Goal: Check status: Check status

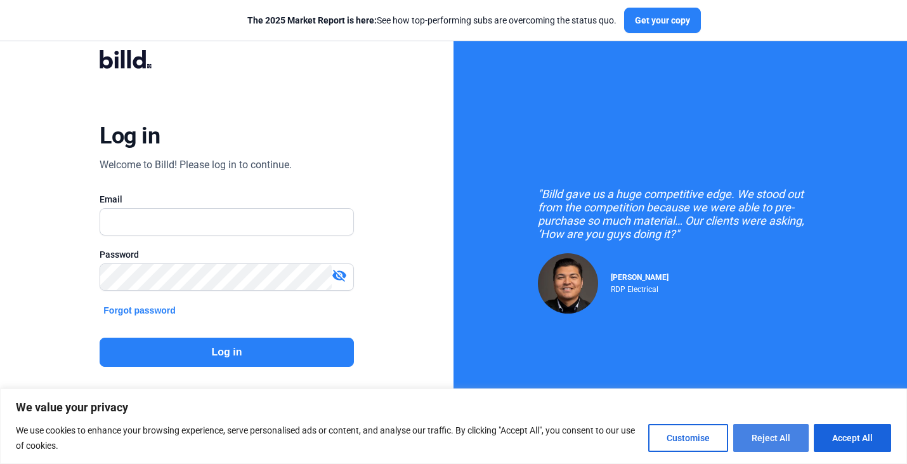
click at [800, 439] on button "Reject All" at bounding box center [772, 438] width 76 height 28
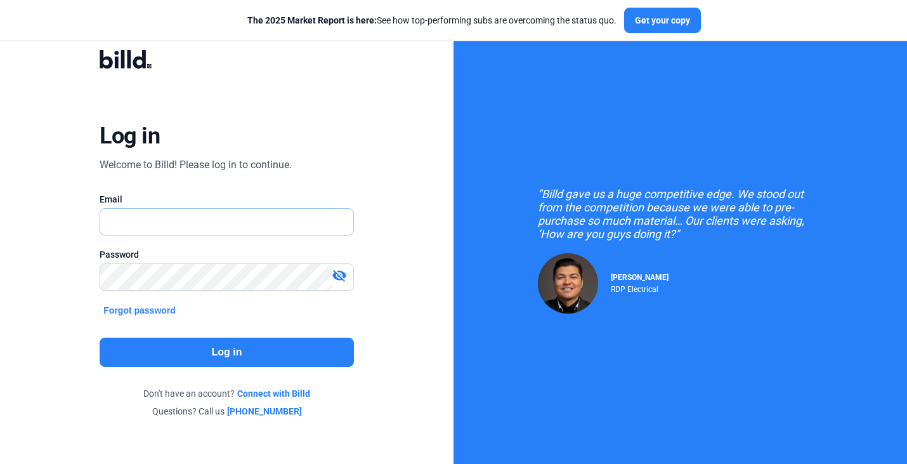
click at [282, 227] on input "text" at bounding box center [226, 222] width 253 height 26
drag, startPoint x: 225, startPoint y: 217, endPoint x: 79, endPoint y: 211, distance: 145.4
click at [79, 211] on div "Log in Welcome to Billd! Please log in to continue. Email [EMAIL_ADDRESS][DOMAI…" at bounding box center [226, 234] width 327 height 404
type input "[PERSON_NAME][EMAIL_ADDRESS][DOMAIN_NAME]"
click at [191, 340] on button "Log in" at bounding box center [227, 352] width 254 height 29
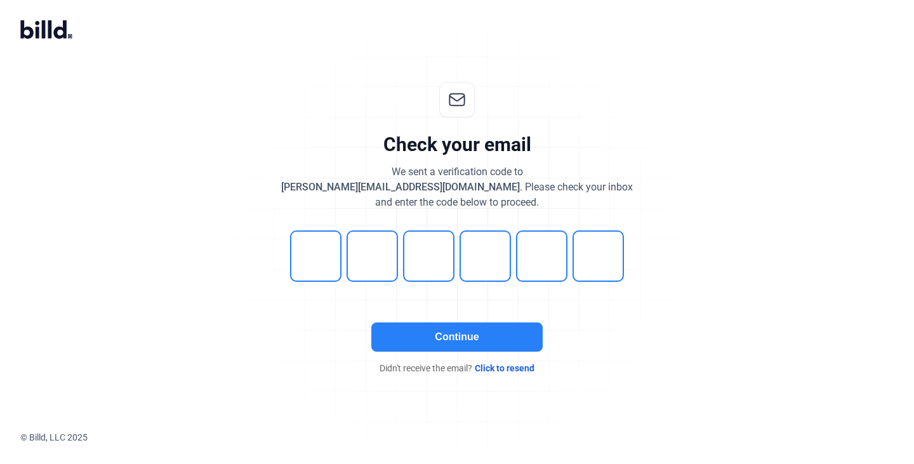
click at [458, 333] on button "Continue" at bounding box center [456, 336] width 171 height 29
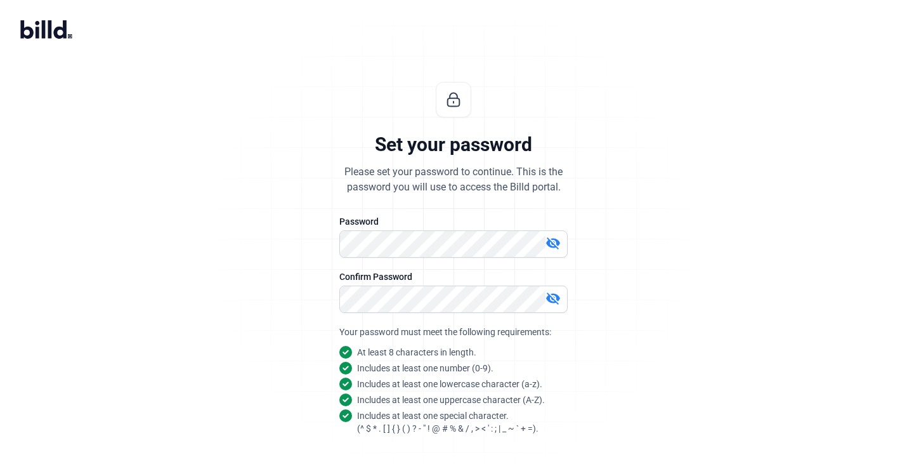
click at [711, 293] on div "Set your password Please set your password to continue. This is the password yo…" at bounding box center [453, 306] width 907 height 489
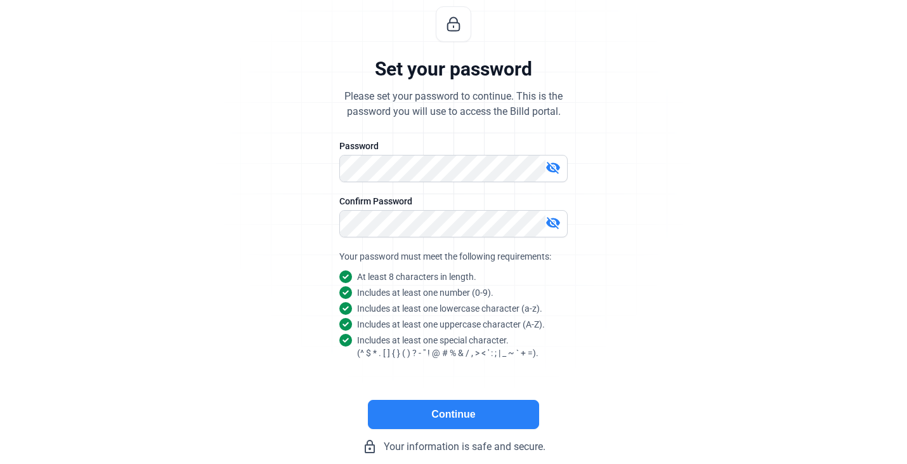
scroll to position [86, 0]
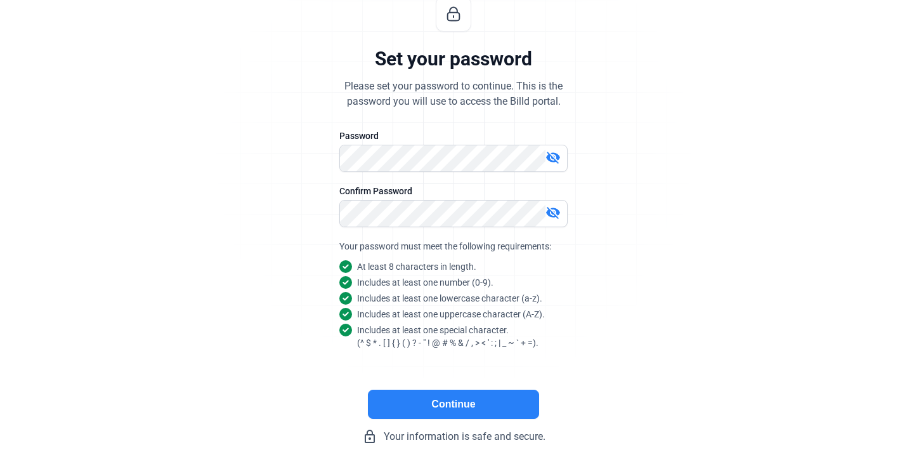
click at [503, 414] on button "Continue" at bounding box center [453, 404] width 171 height 29
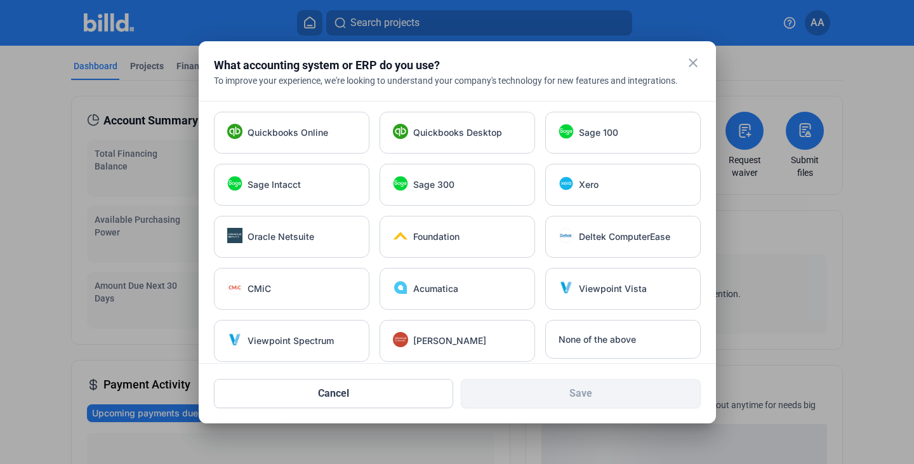
click at [696, 62] on mat-icon "close" at bounding box center [692, 62] width 15 height 15
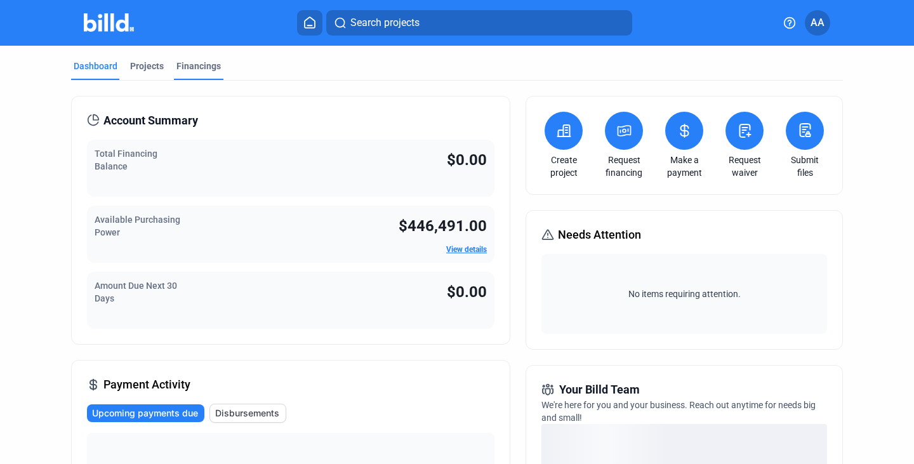
click at [195, 70] on div "Financings" at bounding box center [198, 66] width 44 height 13
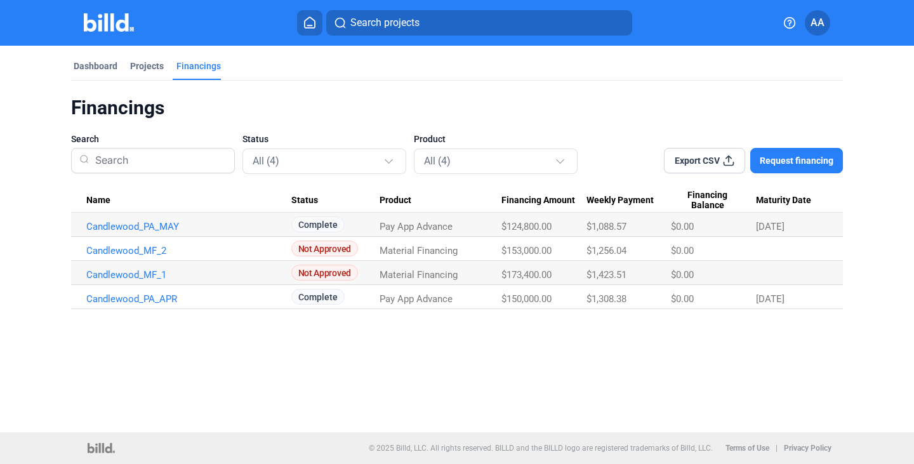
click at [717, 164] on span "Export CSV" at bounding box center [697, 160] width 45 height 13
click at [424, 334] on div "Dashboard Projects Financings Financings Search Status All (4) Product All (4) …" at bounding box center [457, 239] width 914 height 386
click at [150, 68] on div "Projects" at bounding box center [147, 66] width 34 height 13
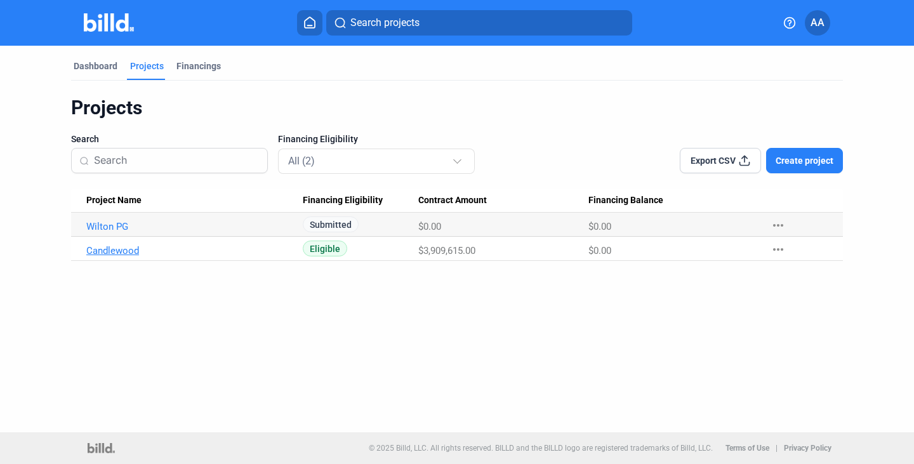
click at [128, 254] on link "Candlewood" at bounding box center [188, 250] width 205 height 11
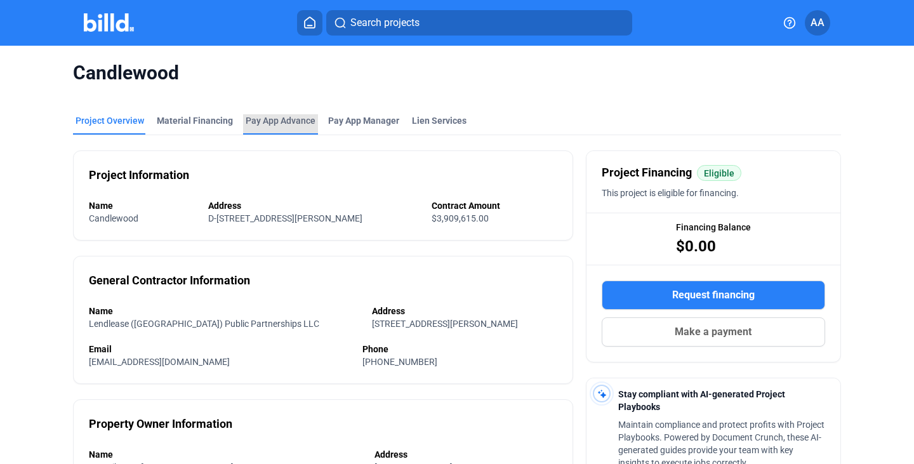
click at [270, 119] on div "Pay App Advance" at bounding box center [281, 120] width 70 height 13
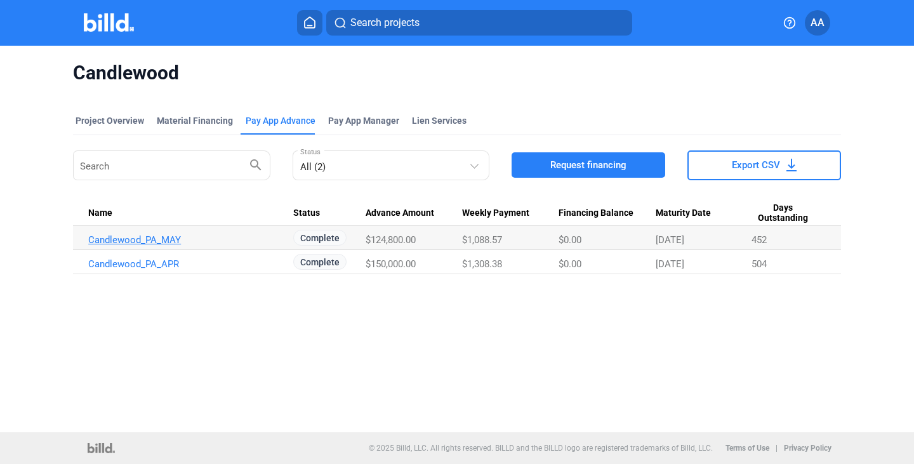
click at [175, 244] on link "Candlewood_PA_MAY" at bounding box center [190, 239] width 205 height 11
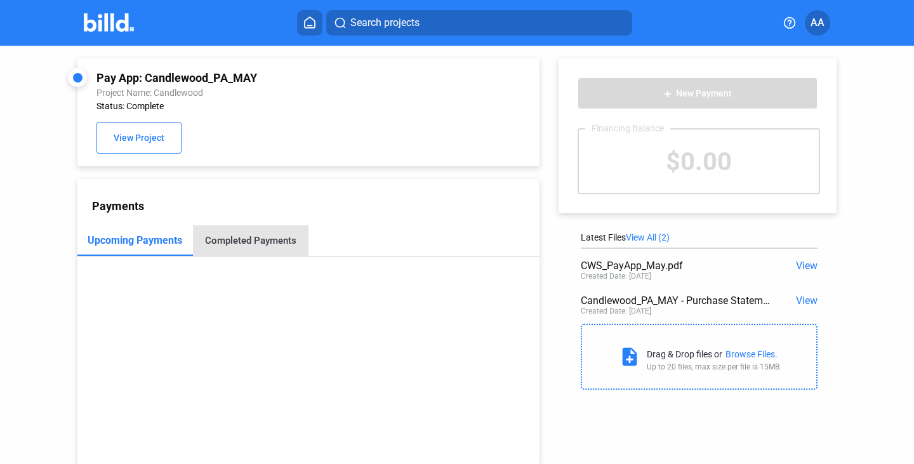
click at [261, 248] on div "Completed Payments" at bounding box center [250, 240] width 115 height 30
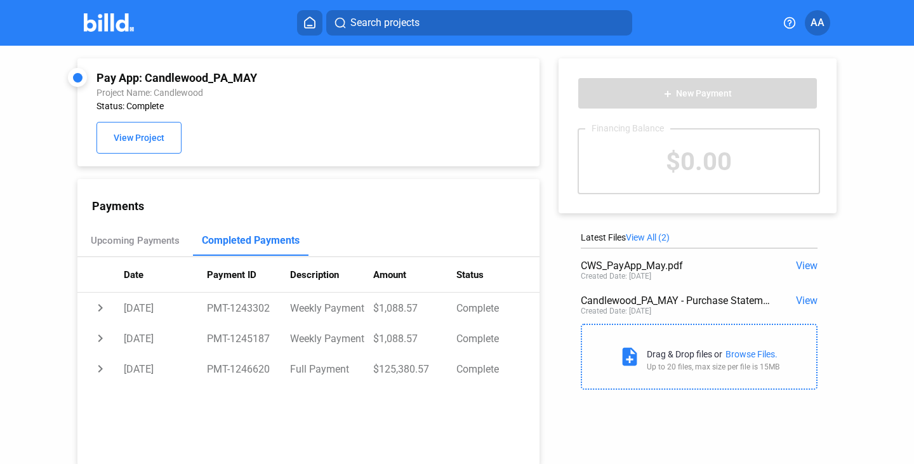
click at [798, 299] on span "View" at bounding box center [807, 300] width 22 height 12
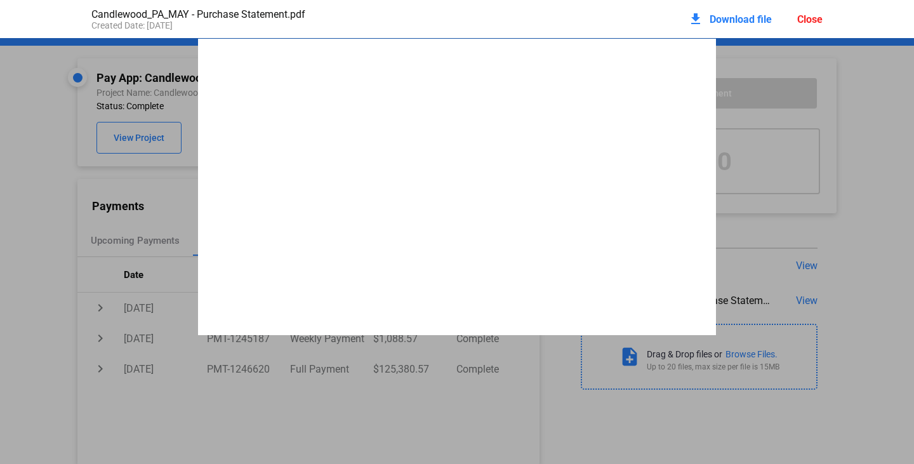
scroll to position [6, 0]
click at [707, 89] on div "PAY APP PURCHASE STATEMENT This PAY APP PURCHASE STATEMENT is being executed an…" at bounding box center [457, 367] width 518 height 670
click at [711, 141] on div "PAY APP PURCHASE STATEMENT This PAY APP PURCHASE STATEMENT is being executed an…" at bounding box center [457, 367] width 518 height 670
click at [670, 328] on div "PAY APP PURCHASE STATEMENT This PAY APP PURCHASE STATEMENT is being executed an…" at bounding box center [457, 367] width 518 height 670
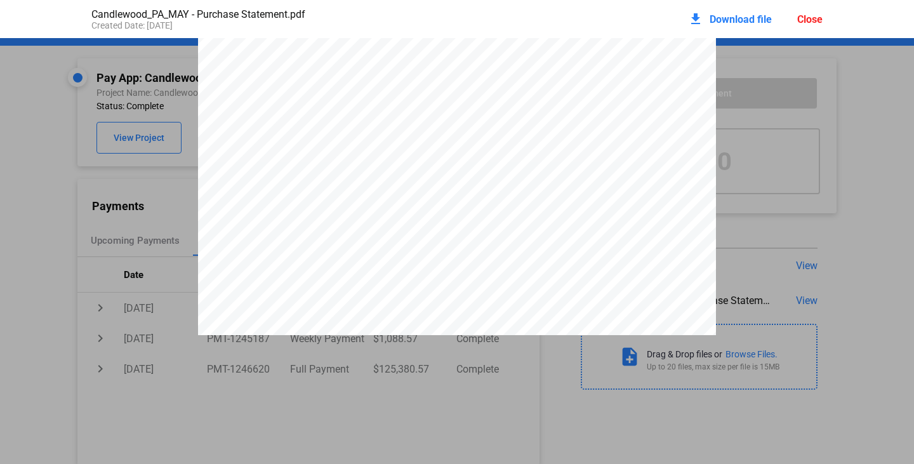
click at [661, 304] on div "PAY APP PURCHASE STATEMENT This PAY APP PURCHASE STATEMENT is being executed an…" at bounding box center [457, 367] width 518 height 670
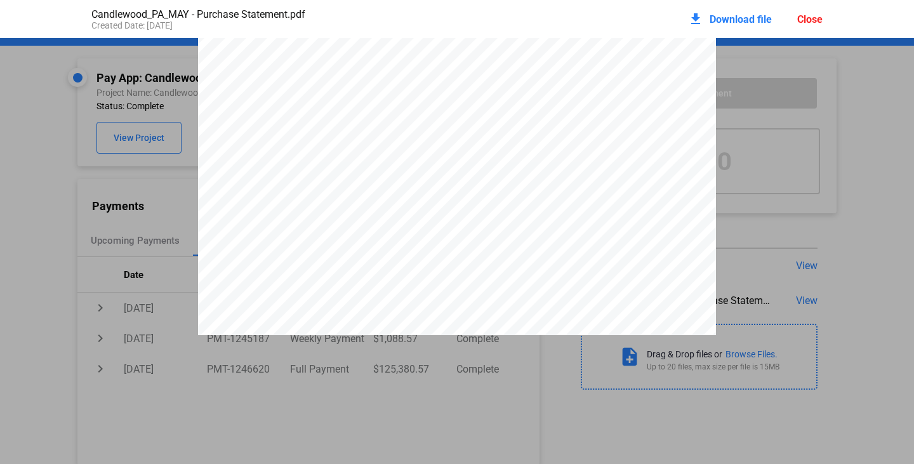
click at [696, 15] on mat-icon "download" at bounding box center [695, 18] width 15 height 15
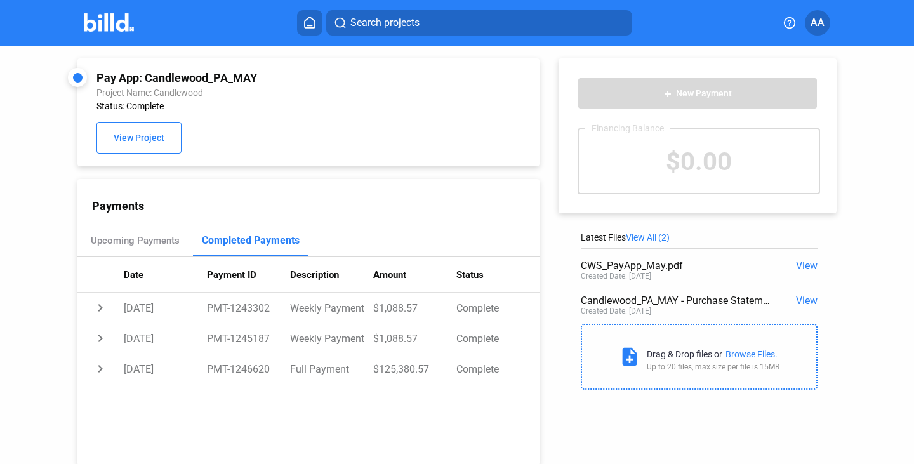
click at [802, 268] on span "View" at bounding box center [807, 266] width 22 height 12
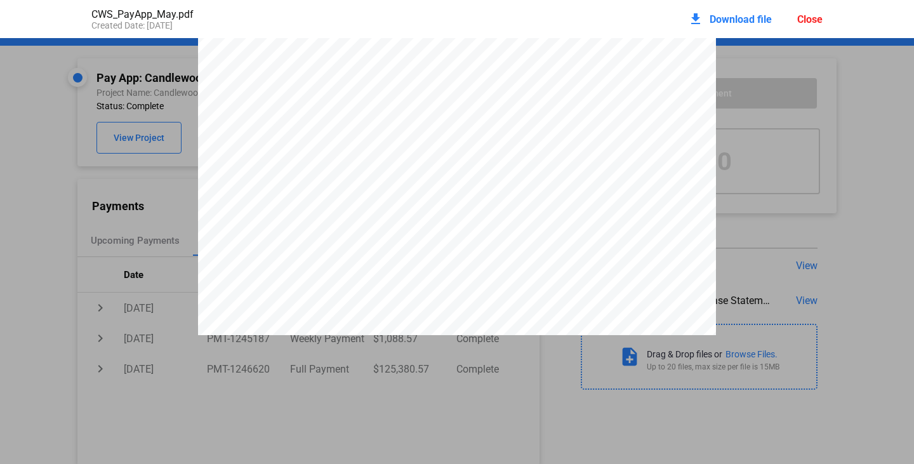
click at [696, 17] on mat-icon "download" at bounding box center [695, 18] width 15 height 15
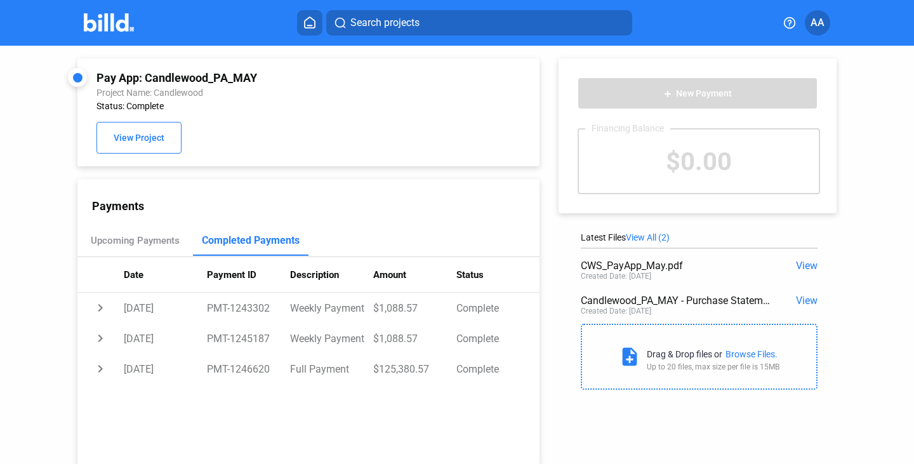
click at [865, 156] on div "Pay App: Candlewood_PA_MAY Project Name: Candlewood Status: Complete View Proje…" at bounding box center [457, 255] width 914 height 419
click at [134, 136] on span "View Project" at bounding box center [139, 138] width 51 height 10
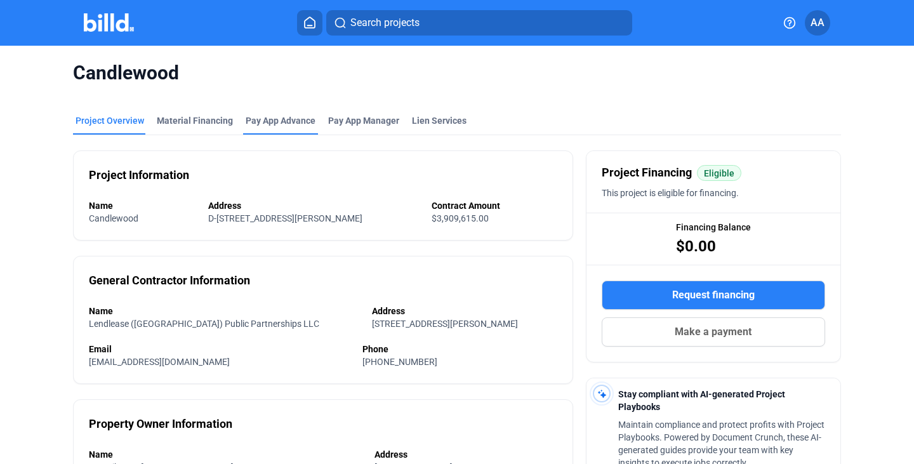
click at [266, 120] on div "Pay App Advance" at bounding box center [281, 120] width 70 height 13
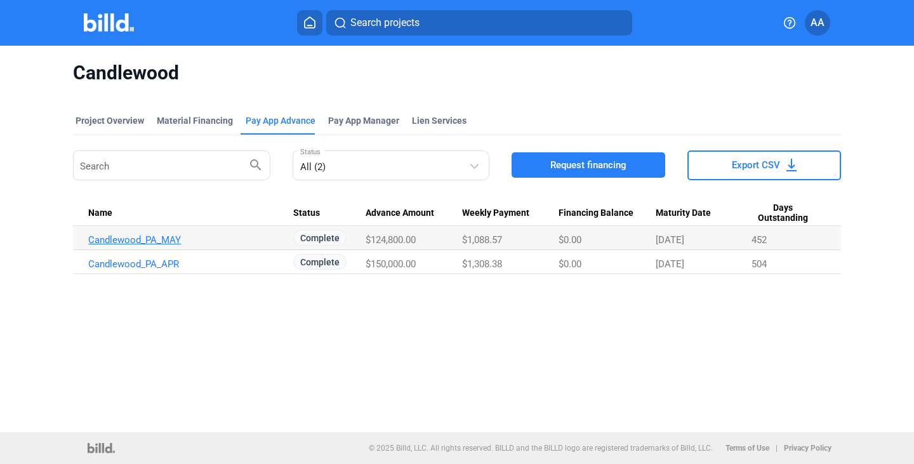
click at [156, 235] on link "Candlewood_PA_MAY" at bounding box center [190, 239] width 205 height 11
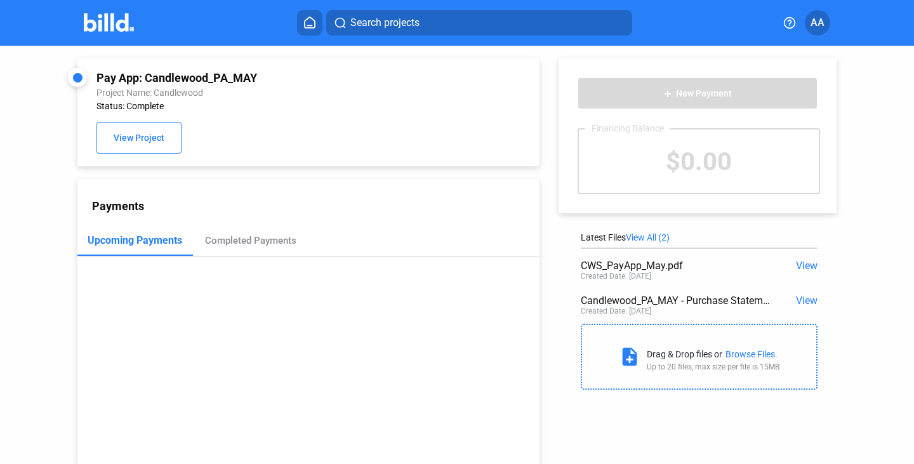
drag, startPoint x: 907, startPoint y: 107, endPoint x: 905, endPoint y: 154, distance: 47.6
click at [905, 154] on div "Pay App: Candlewood_PA_MAY Project Name: Candlewood Status: Complete View Proje…" at bounding box center [457, 255] width 914 height 419
click at [273, 244] on div "Completed Payments" at bounding box center [250, 240] width 91 height 11
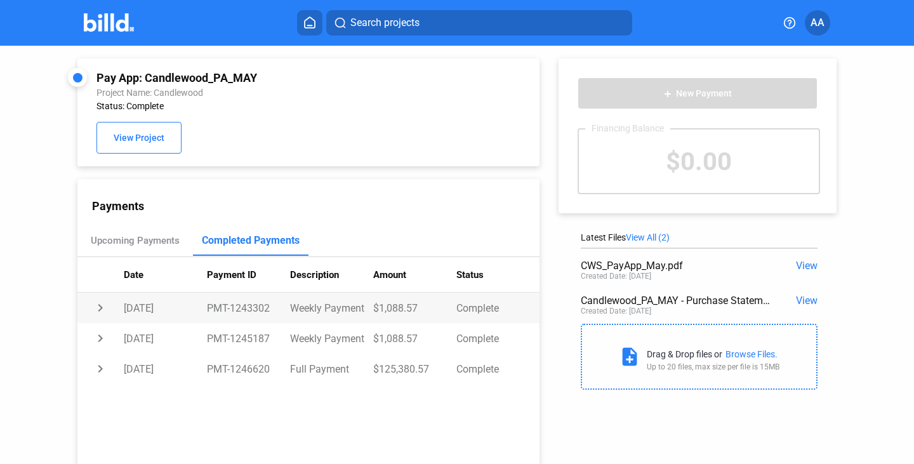
click at [102, 310] on td "chevron_right" at bounding box center [100, 308] width 46 height 30
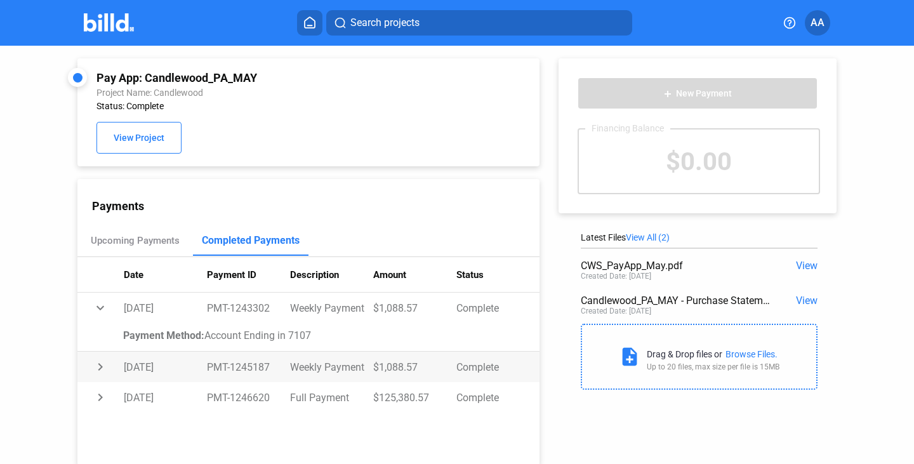
click at [99, 362] on td "chevron_right" at bounding box center [100, 367] width 46 height 30
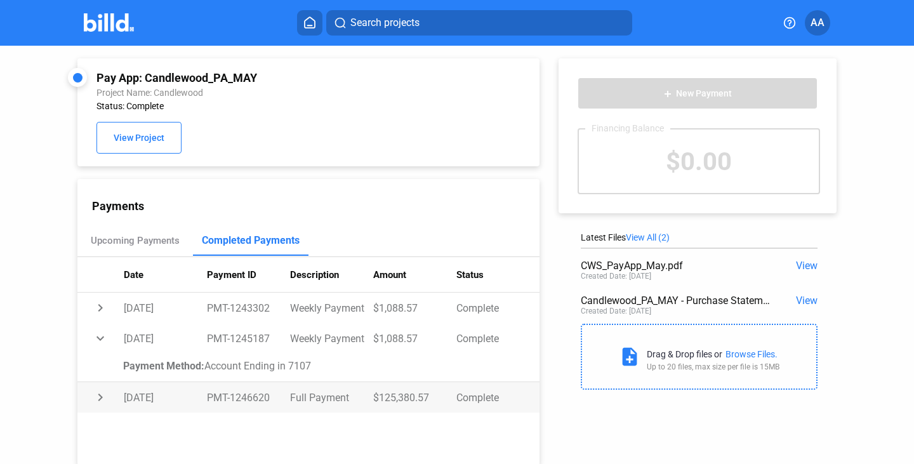
click at [98, 395] on td "chevron_right" at bounding box center [100, 397] width 46 height 30
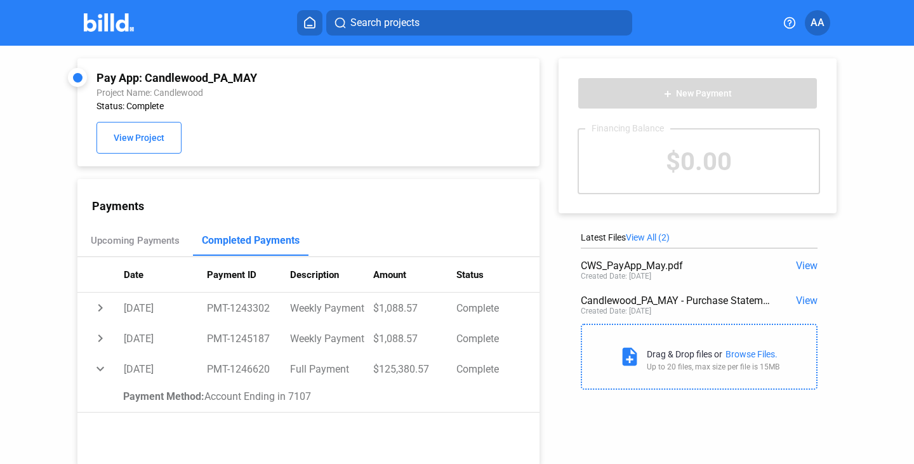
click at [412, 149] on div "Pay App: Candlewood_PA_MAY Project Name: [GEOGRAPHIC_DATA] Status: Complete Vie…" at bounding box center [308, 112] width 424 height 82
click at [814, 23] on span "AA" at bounding box center [817, 22] width 14 height 15
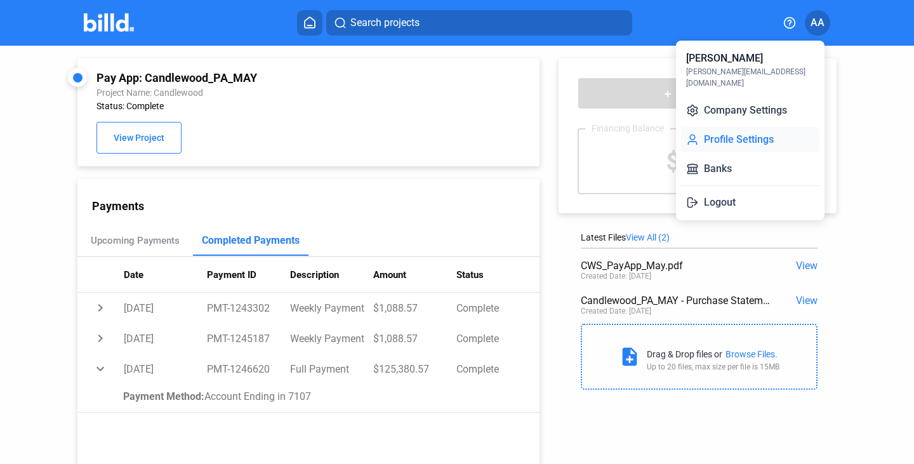
click at [736, 128] on button "Profile Settings" at bounding box center [750, 139] width 138 height 25
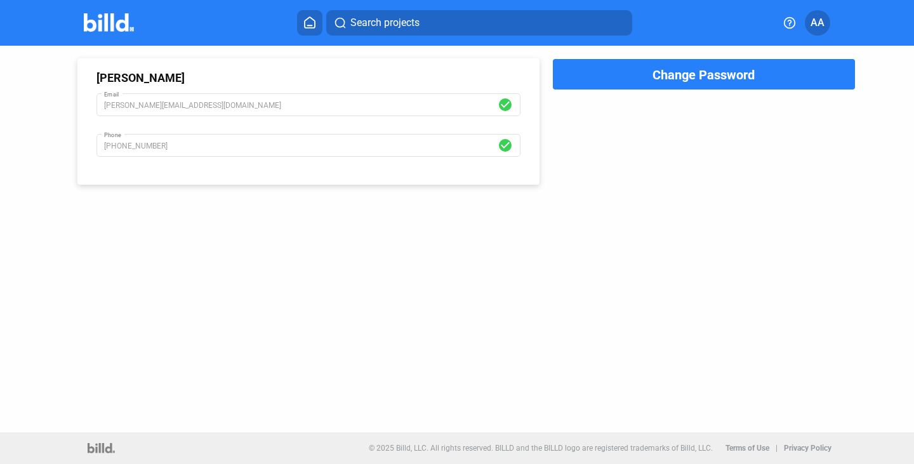
click at [270, 53] on div "[PERSON_NAME] [PERSON_NAME][EMAIL_ADDRESS][DOMAIN_NAME] Email check_circle [PHO…" at bounding box center [293, 115] width 494 height 139
click at [309, 23] on icon at bounding box center [309, 22] width 13 height 12
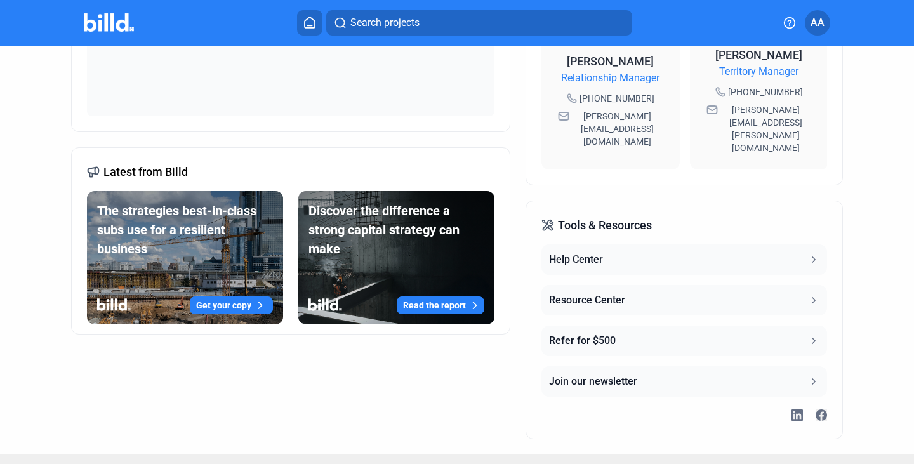
scroll to position [472, 0]
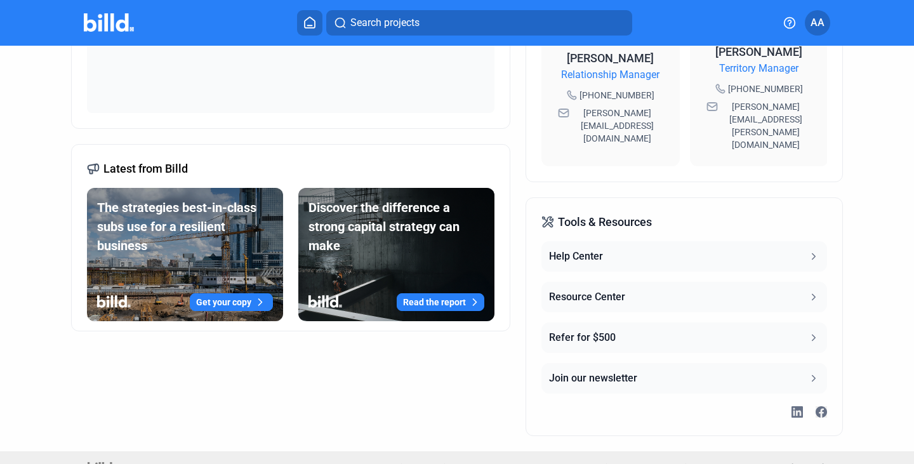
click at [808, 291] on icon at bounding box center [813, 296] width 11 height 11
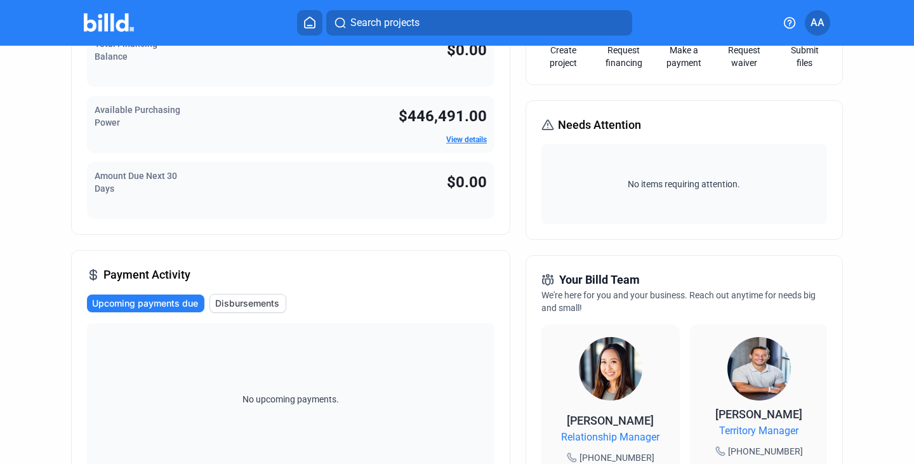
scroll to position [105, 0]
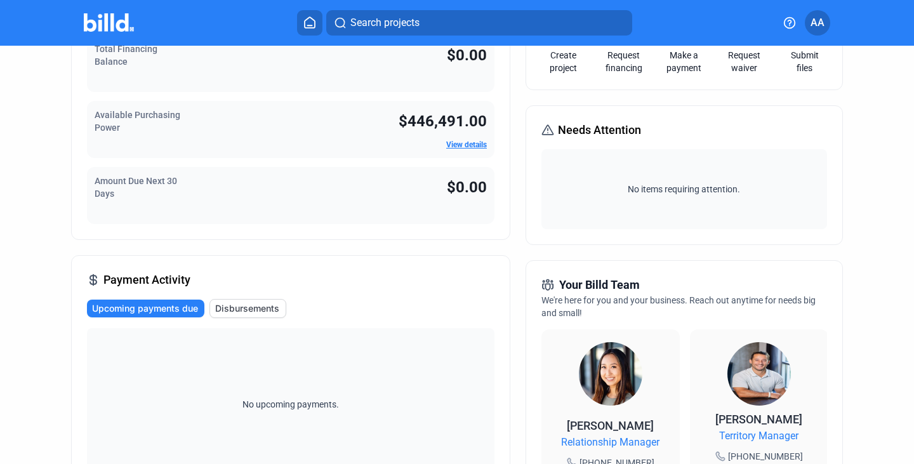
click at [249, 305] on span "Disbursements" at bounding box center [247, 308] width 64 height 13
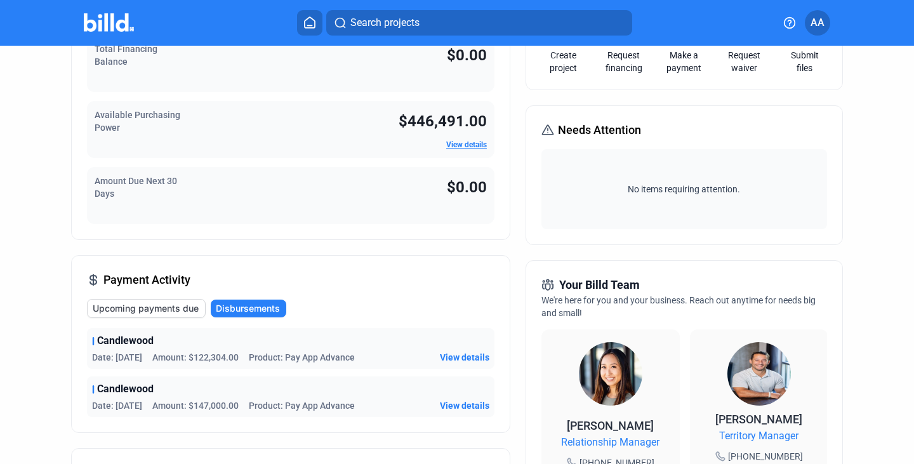
click at [344, 273] on div "Payment Activity Upcoming payments due Disbursements Candlewood Date: [DATE] Am…" at bounding box center [290, 344] width 439 height 178
click at [463, 362] on span "View details" at bounding box center [464, 357] width 49 height 13
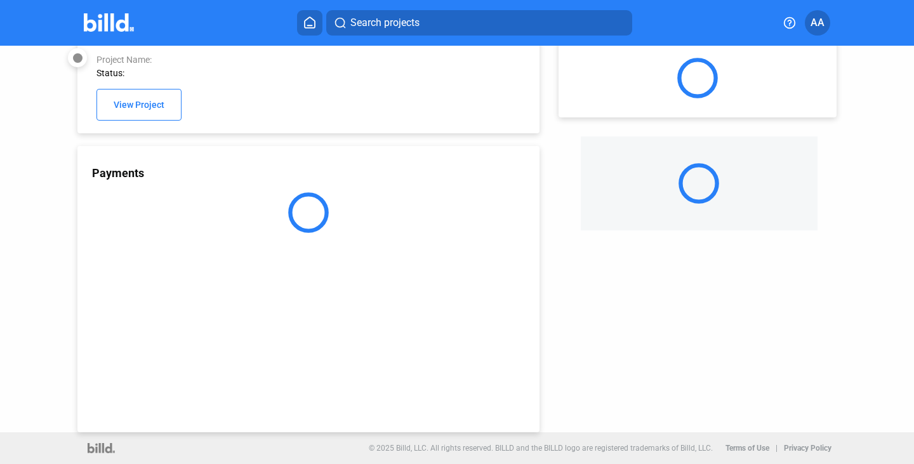
scroll to position [34, 0]
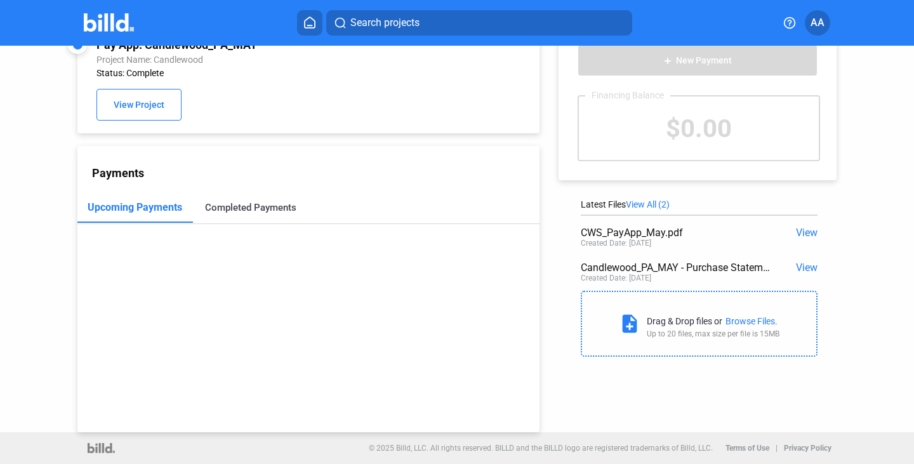
click at [235, 210] on div "Completed Payments" at bounding box center [250, 207] width 91 height 11
